Goal: Task Accomplishment & Management: Complete application form

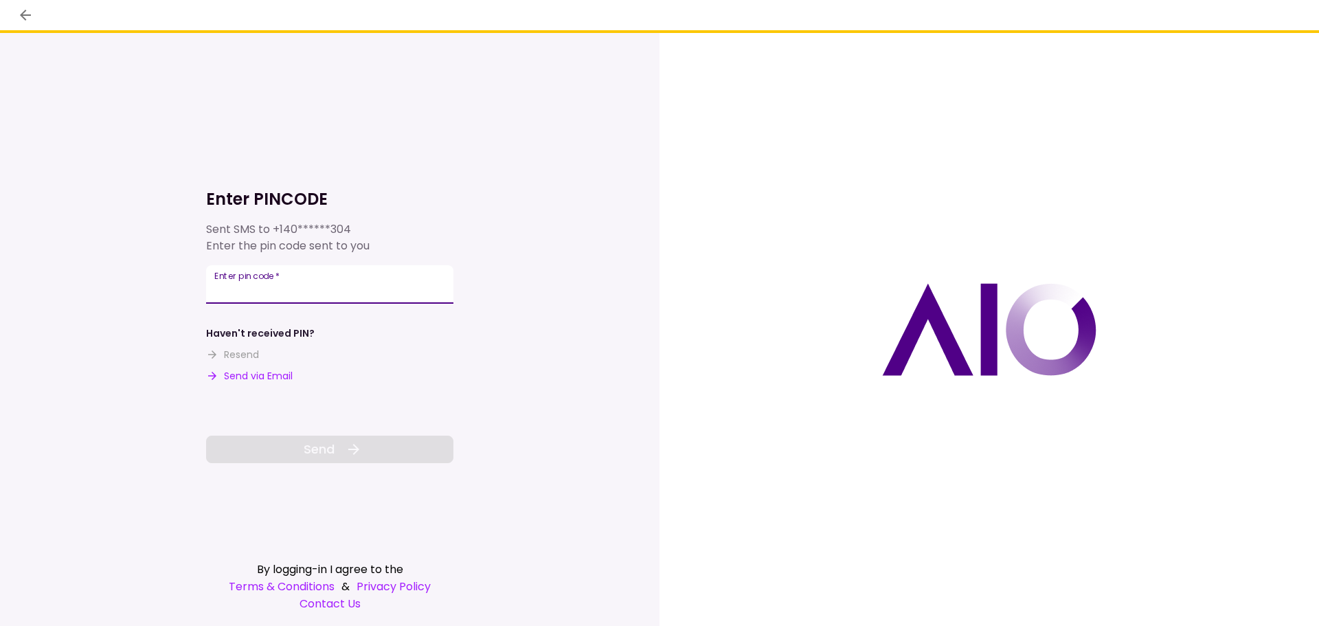
click at [347, 292] on input "Enter pin code   *" at bounding box center [329, 284] width 247 height 38
click at [255, 293] on input "Enter pin code   *" at bounding box center [329, 284] width 247 height 38
type input "******"
click at [325, 457] on span "Send" at bounding box center [319, 449] width 31 height 19
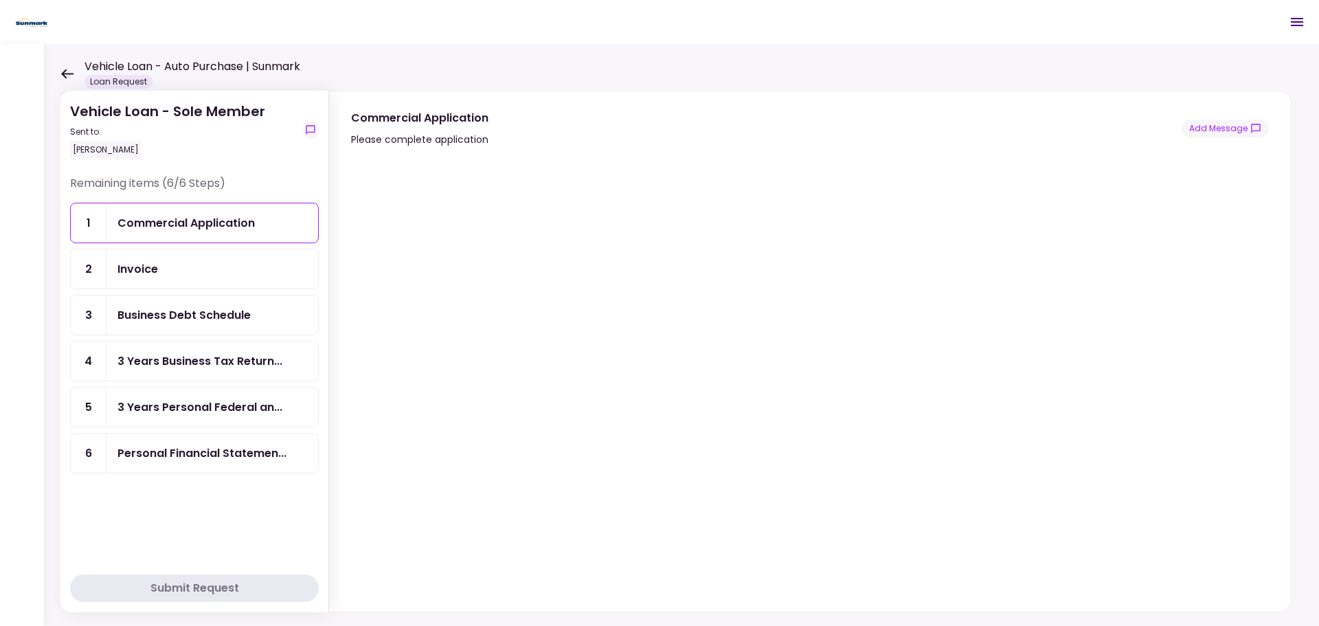
click at [209, 258] on div "Invoice" at bounding box center [212, 268] width 212 height 39
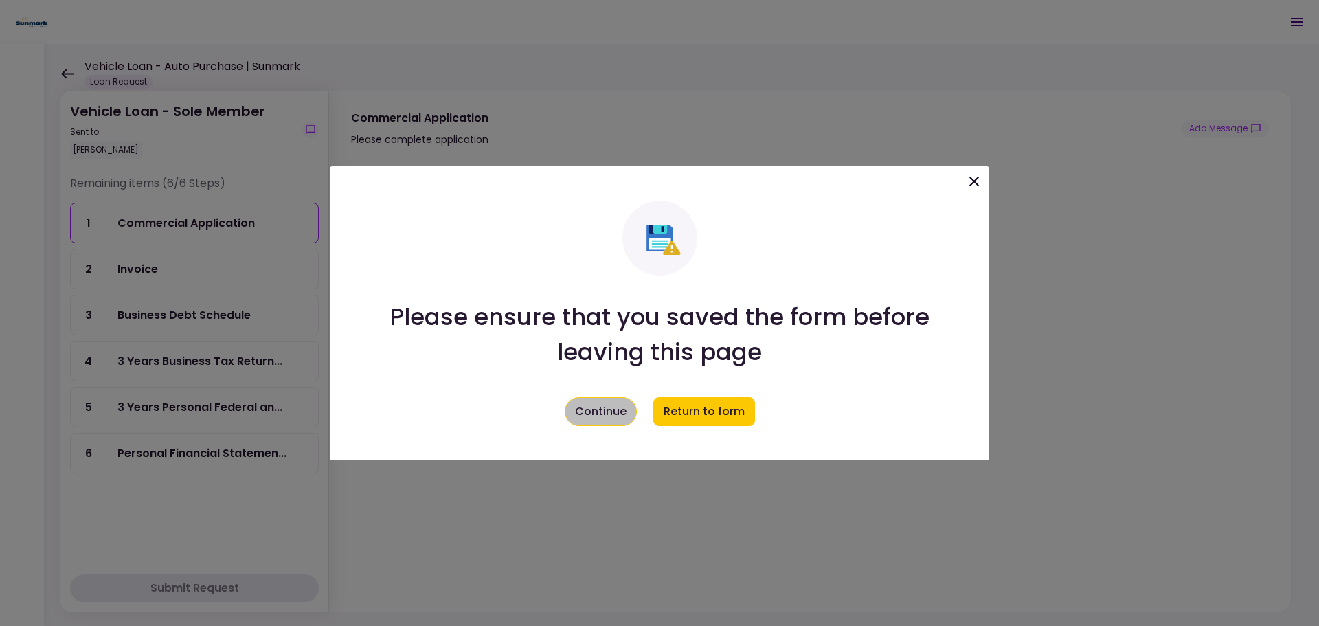
click at [609, 409] on button "Continue" at bounding box center [601, 411] width 72 height 29
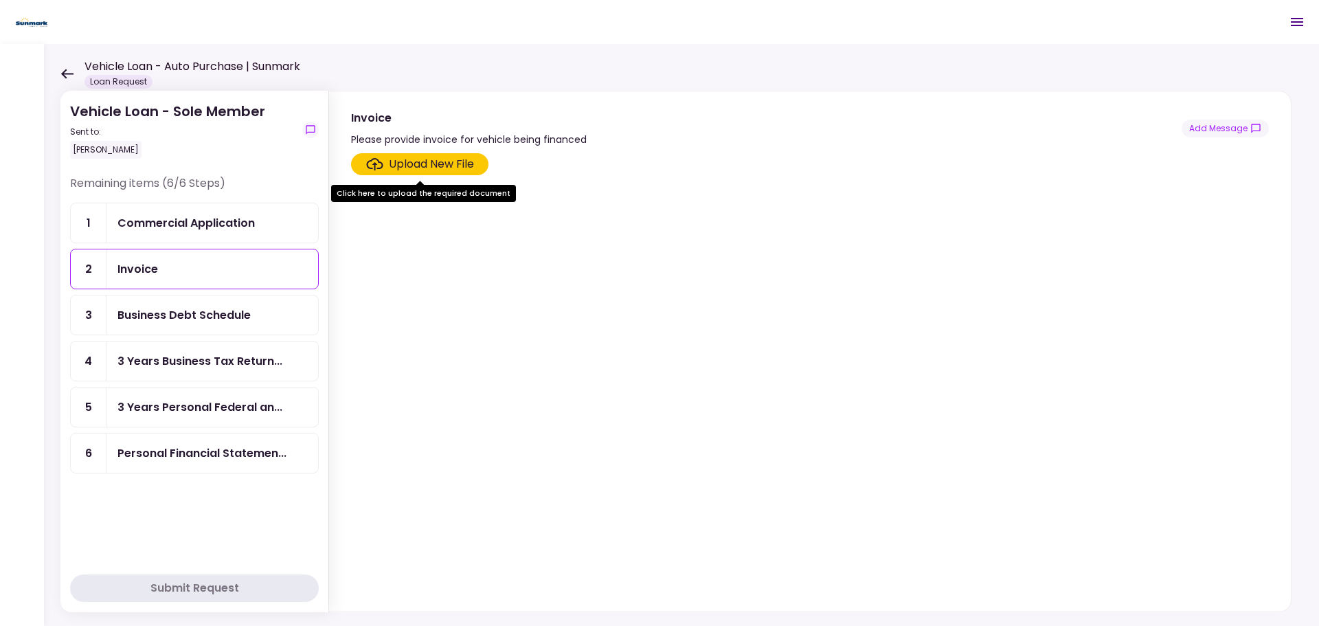
click at [232, 317] on div "Business Debt Schedule" at bounding box center [183, 314] width 133 height 17
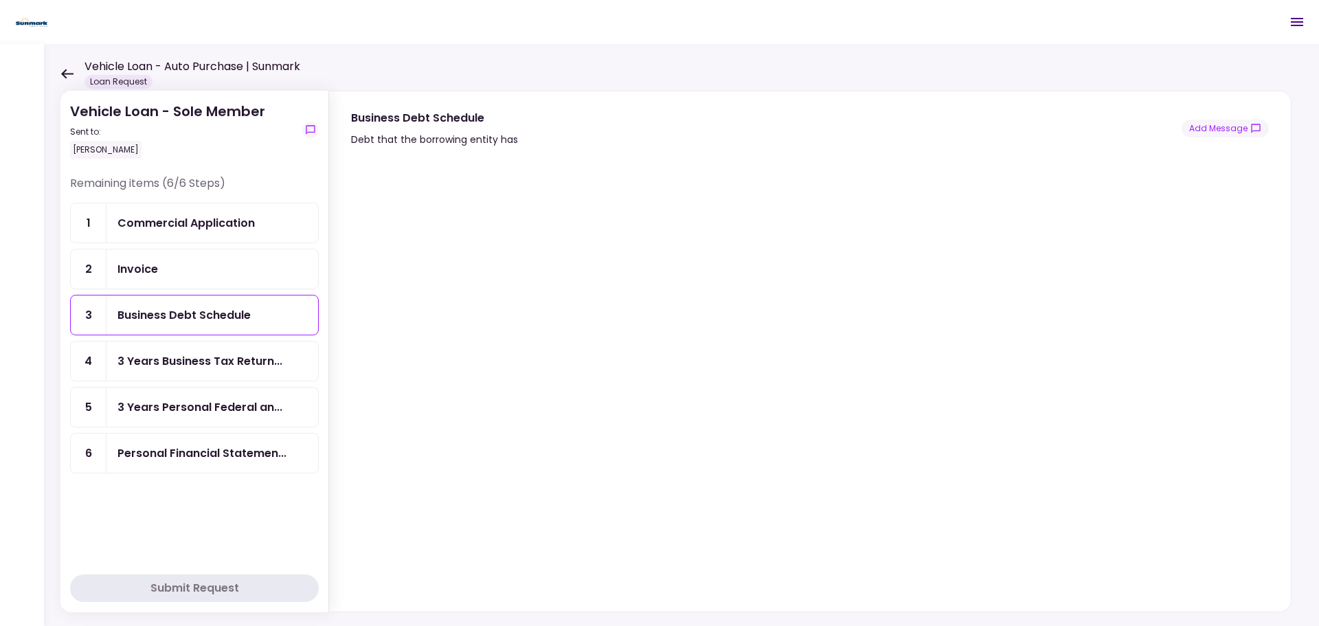
click at [195, 266] on div "Invoice" at bounding box center [212, 268] width 190 height 17
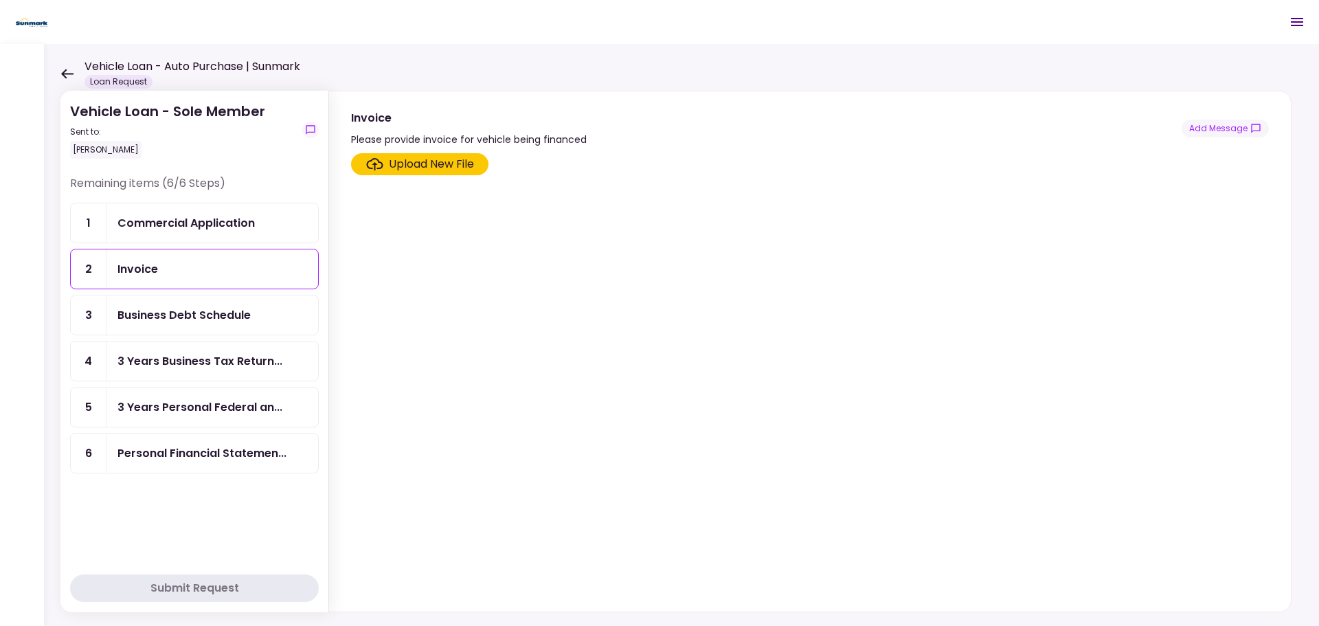
click at [191, 218] on div "Commercial Application" at bounding box center [185, 222] width 137 height 17
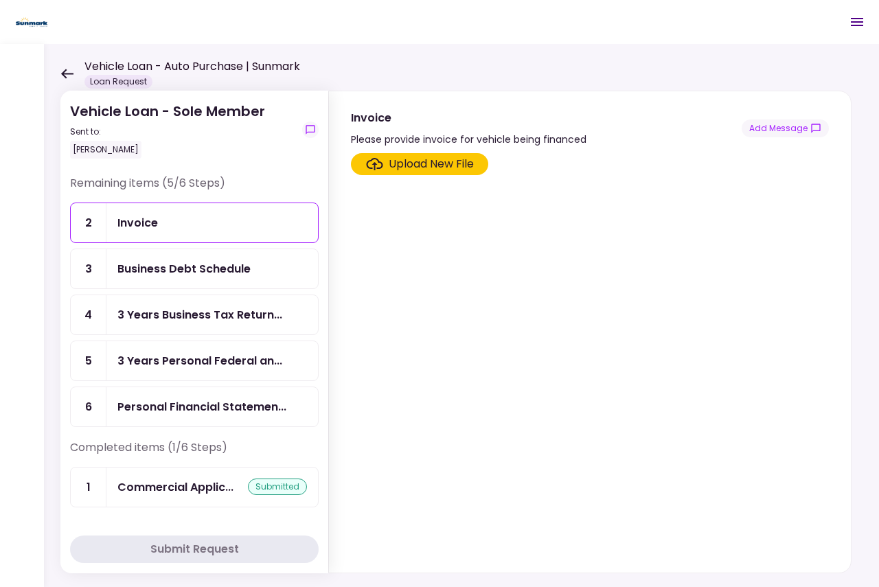
click at [446, 160] on div "Upload New File" at bounding box center [431, 164] width 85 height 16
click at [0, 0] on input "Upload New File" at bounding box center [0, 0] width 0 height 0
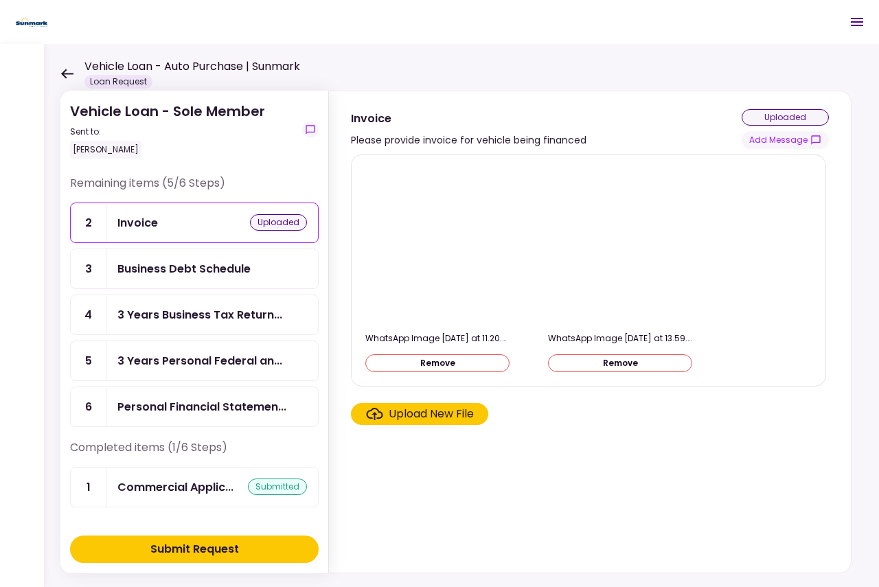
click at [187, 273] on div "Business Debt Schedule" at bounding box center [183, 268] width 133 height 17
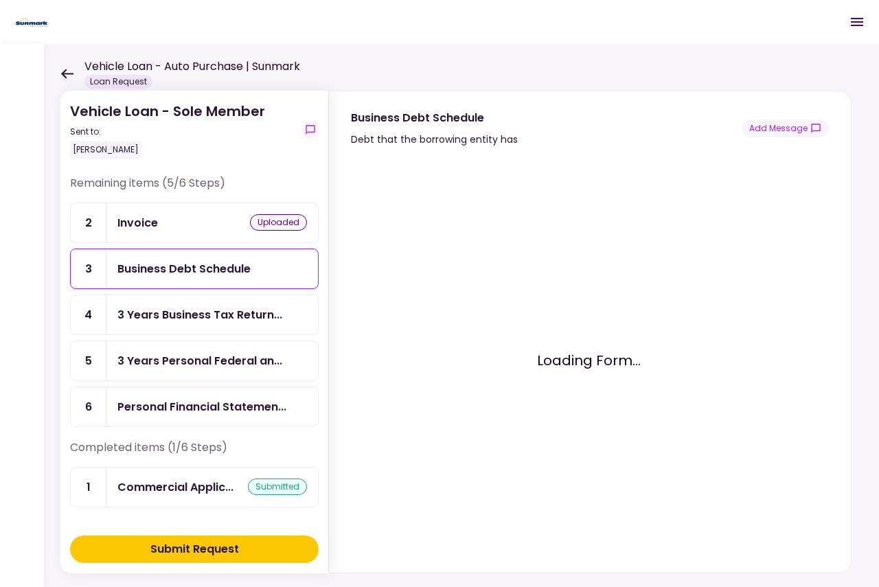
click at [182, 223] on div "Invoice uploaded" at bounding box center [212, 222] width 190 height 17
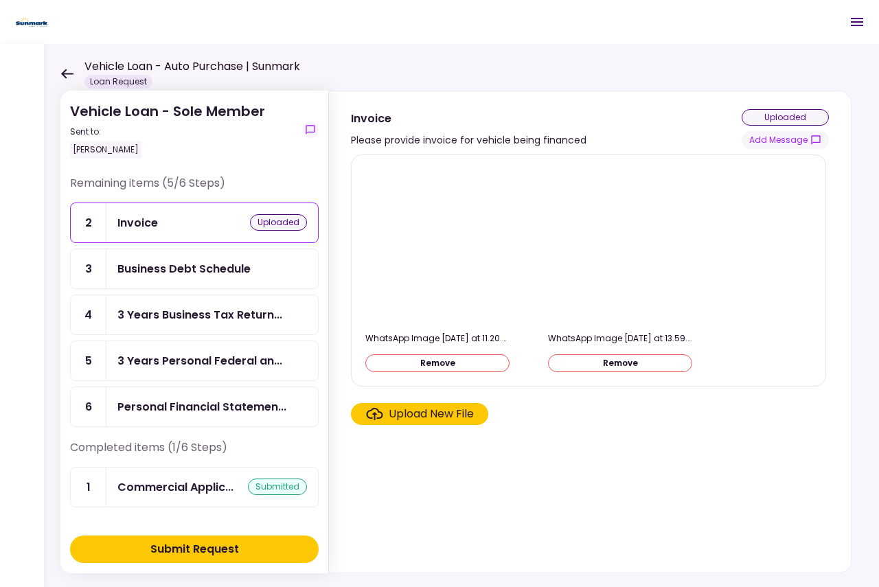
click at [216, 276] on div "Business Debt Schedule" at bounding box center [183, 268] width 133 height 17
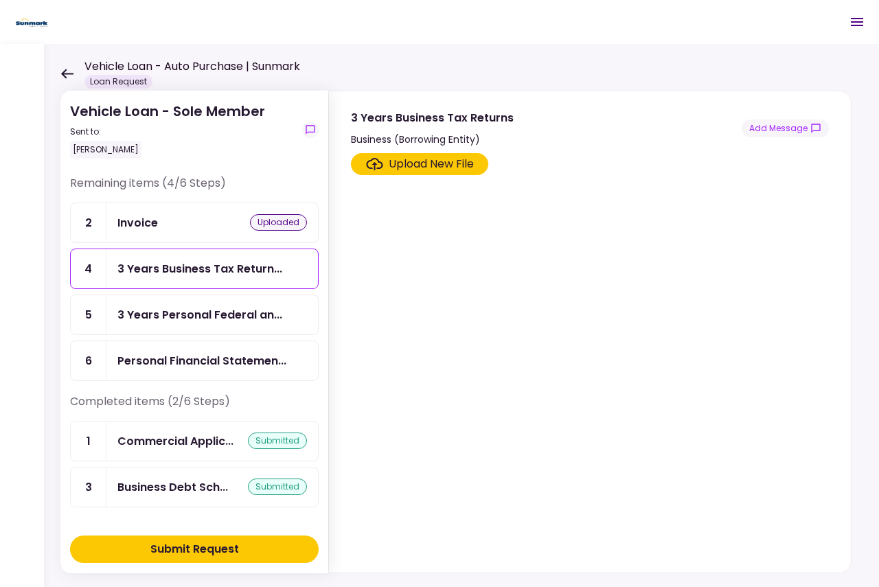
click at [407, 168] on div "Upload New File" at bounding box center [431, 164] width 85 height 16
click at [0, 0] on input "Upload New File" at bounding box center [0, 0] width 0 height 0
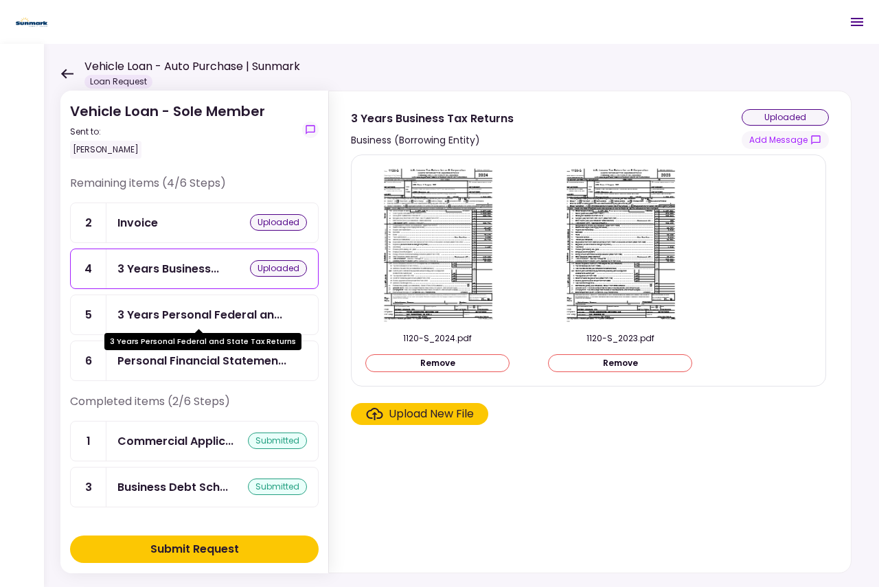
click at [214, 312] on div "3 Years Personal Federal an..." at bounding box center [199, 314] width 165 height 17
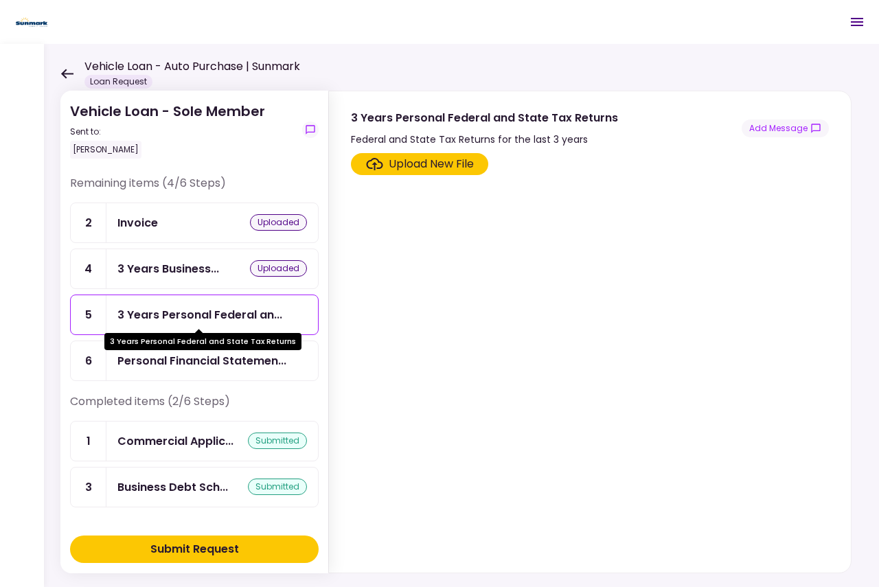
click at [194, 309] on div "3 Years Personal Federal an..." at bounding box center [199, 314] width 165 height 17
click at [433, 161] on div "Upload New File" at bounding box center [431, 164] width 85 height 16
click at [0, 0] on input "Upload New File" at bounding box center [0, 0] width 0 height 0
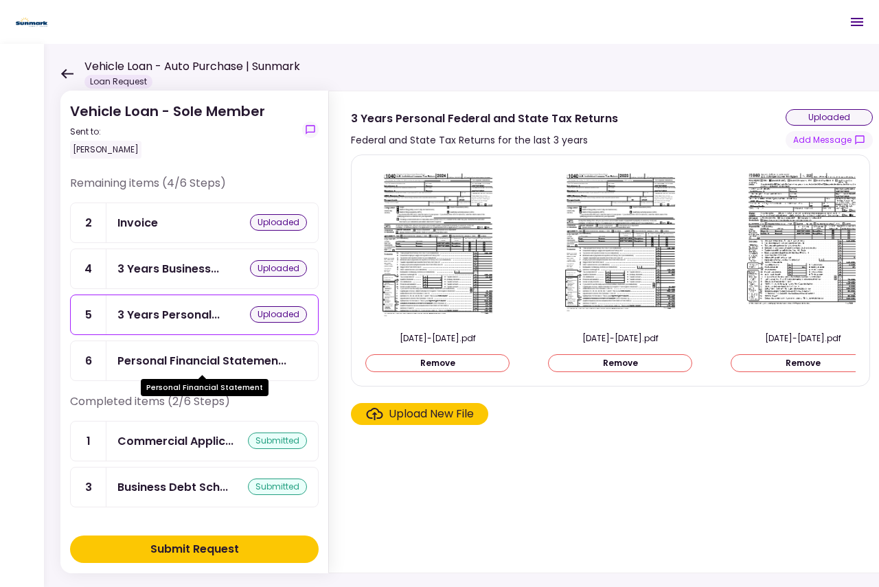
click at [233, 359] on div "Personal Financial Statemen..." at bounding box center [201, 360] width 169 height 17
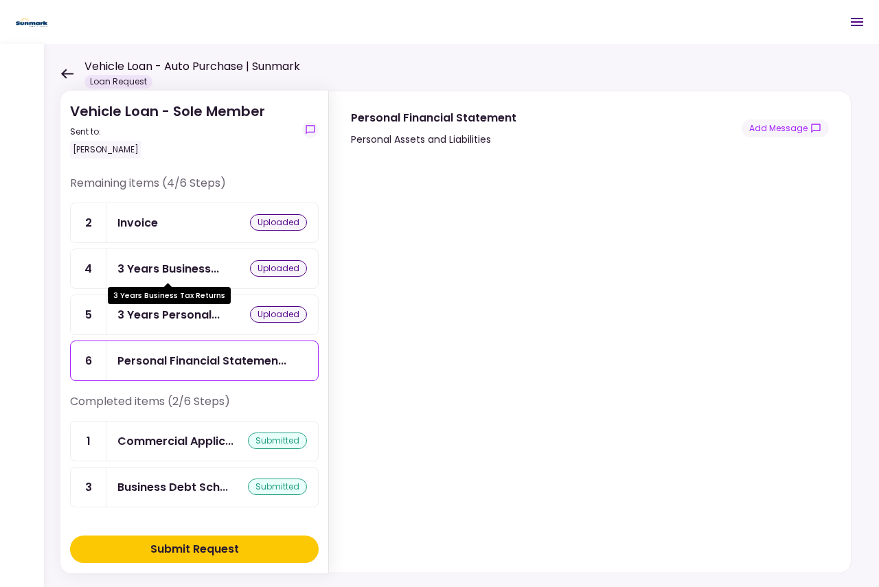
click at [142, 263] on div "3 Years Business..." at bounding box center [168, 268] width 102 height 17
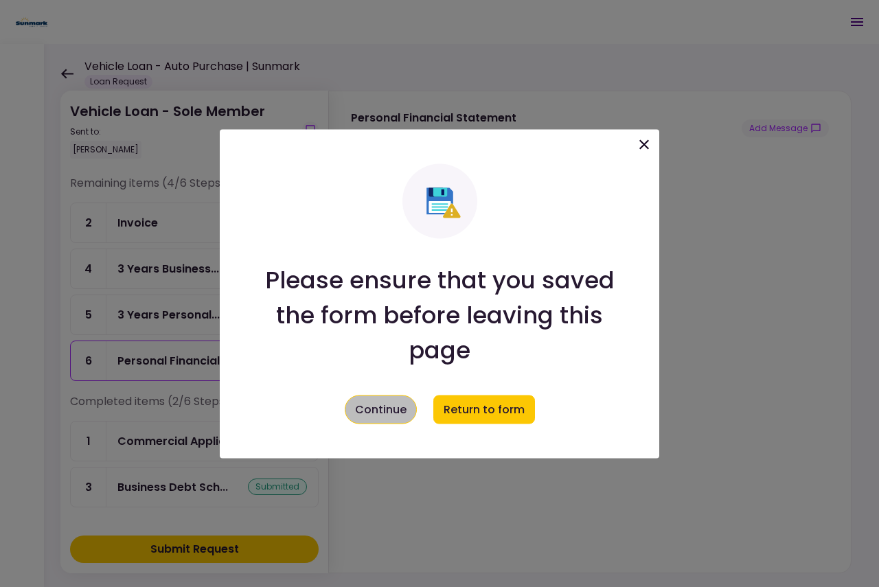
click at [391, 406] on button "Continue" at bounding box center [381, 409] width 72 height 29
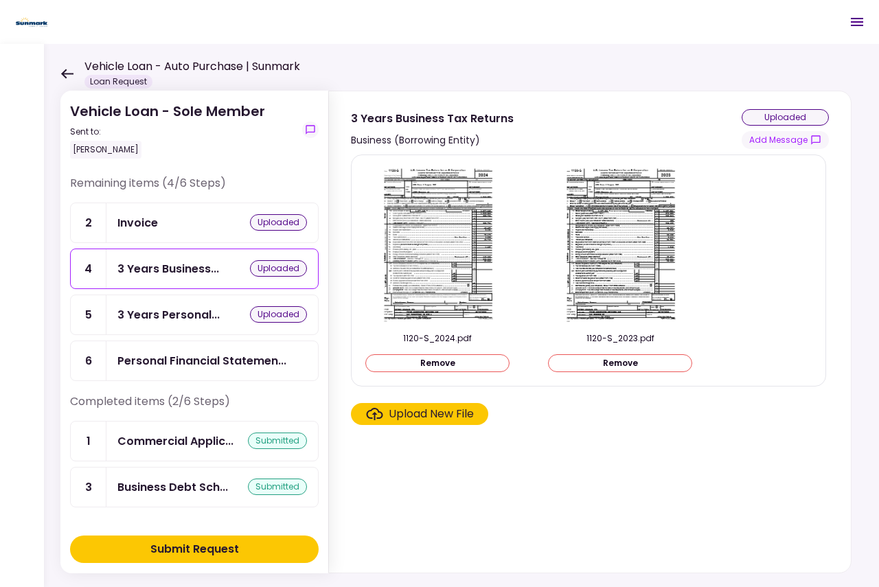
click at [459, 415] on div "Upload New File" at bounding box center [431, 414] width 85 height 16
click at [0, 0] on input "Upload New File" at bounding box center [0, 0] width 0 height 0
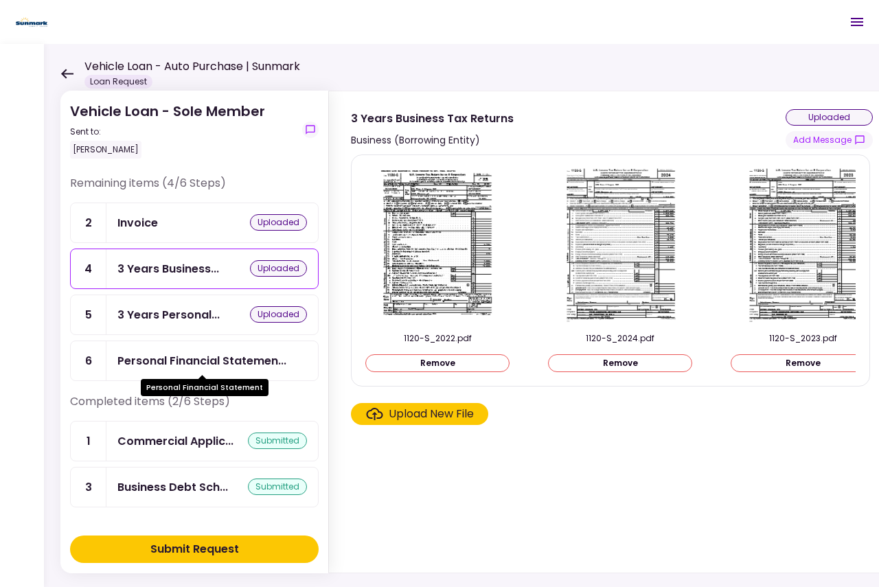
click at [176, 359] on div "Personal Financial Statemen..." at bounding box center [201, 360] width 169 height 17
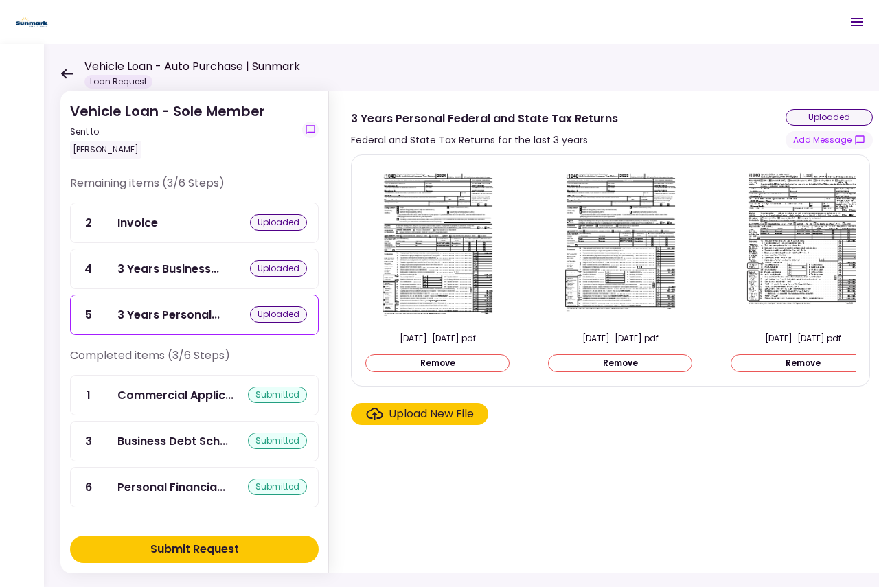
click at [194, 547] on div "Submit Request" at bounding box center [194, 549] width 89 height 16
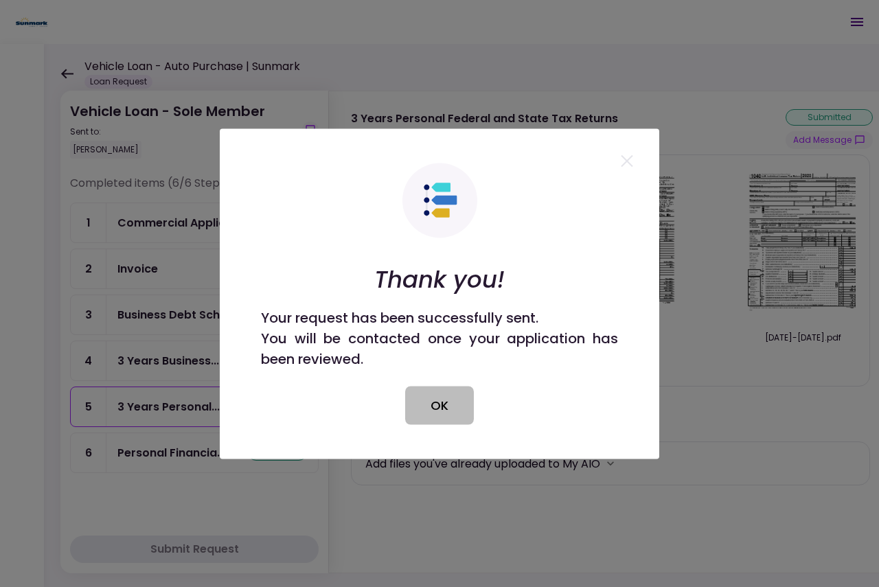
click at [429, 394] on button "OK" at bounding box center [439, 405] width 69 height 38
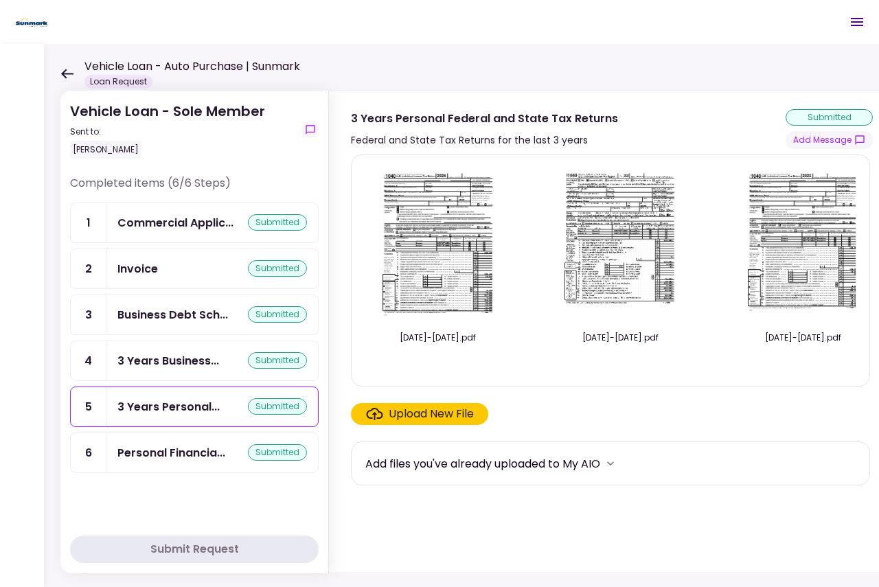
click at [61, 72] on icon at bounding box center [66, 74] width 13 height 10
